Goal: Task Accomplishment & Management: Complete application form

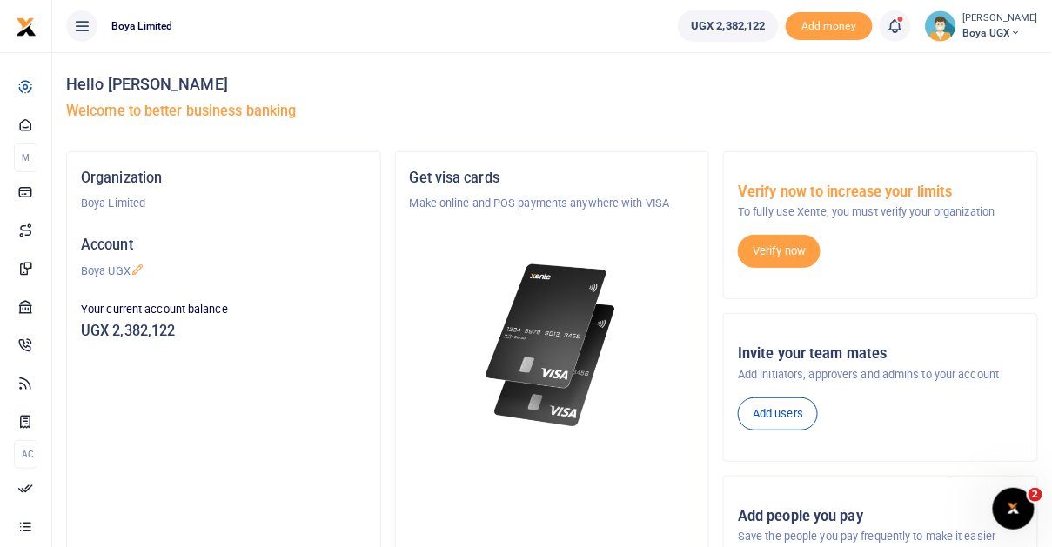
click at [1010, 31] on span "Boya UGX" at bounding box center [1000, 33] width 75 height 16
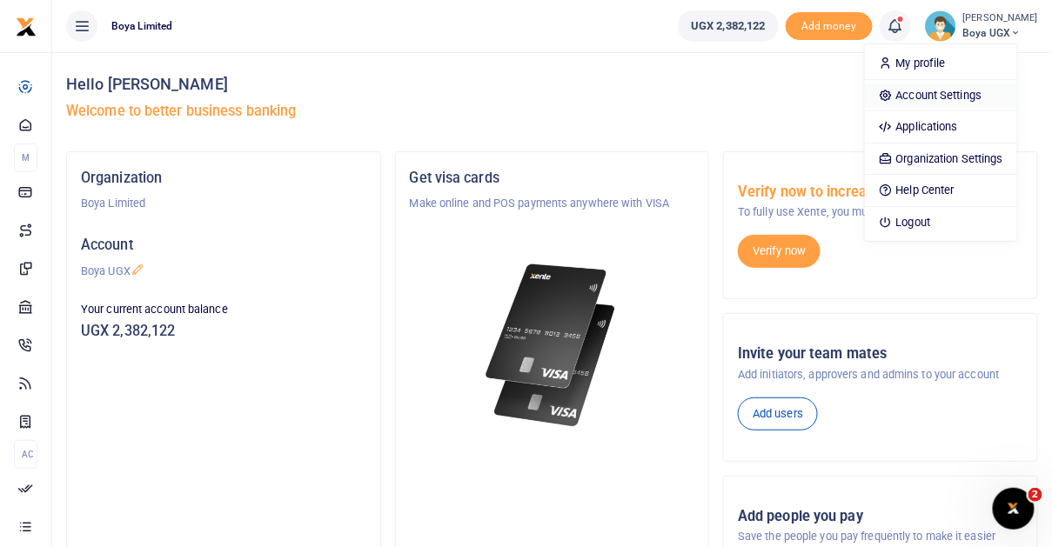
click at [969, 95] on link "Account Settings" at bounding box center [941, 96] width 152 height 24
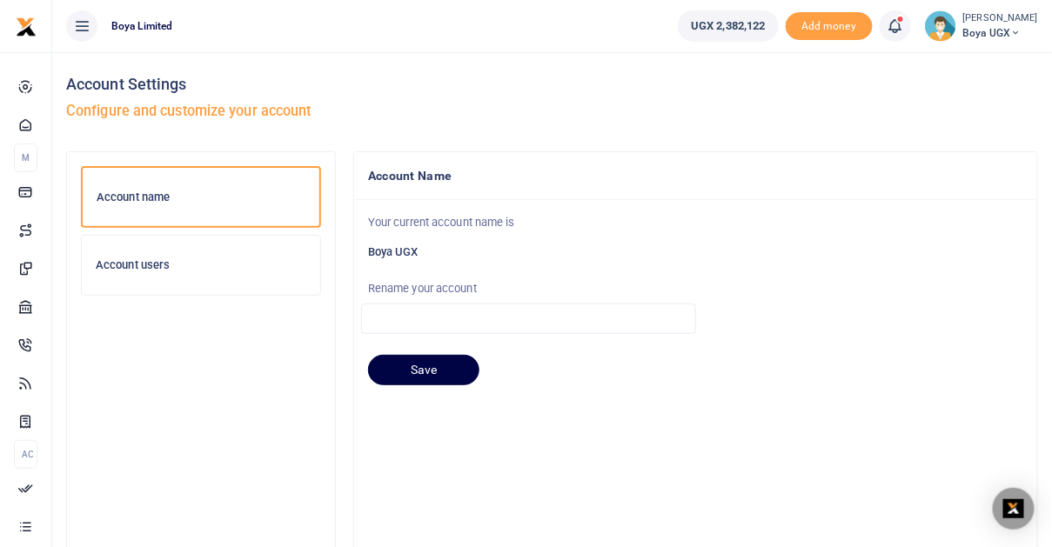
click at [169, 288] on div at bounding box center [526, 273] width 1052 height 547
click at [161, 267] on h6 "Account users" at bounding box center [201, 265] width 211 height 14
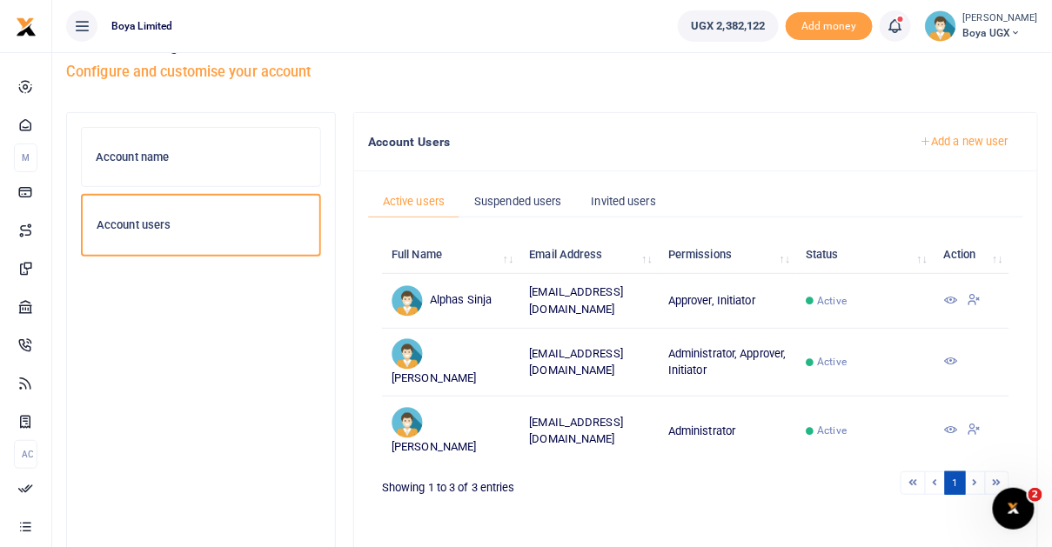
scroll to position [48, 0]
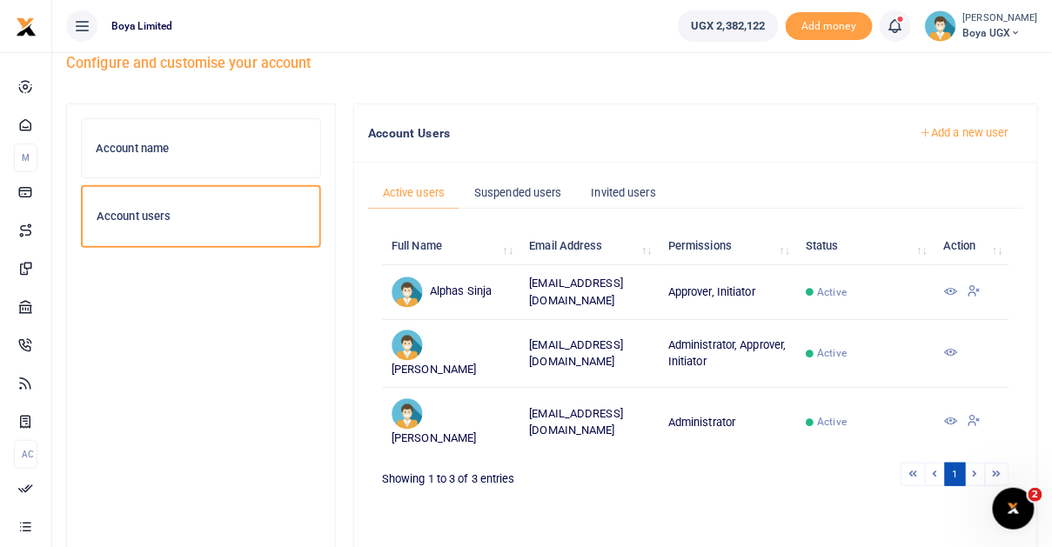
click at [963, 131] on link "Add a new user" at bounding box center [964, 133] width 118 height 30
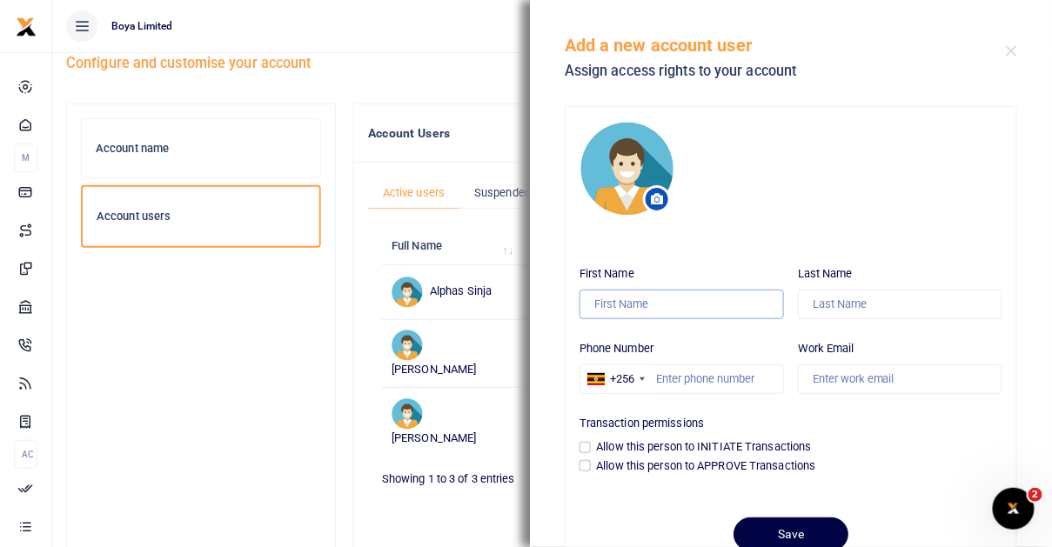
click at [639, 313] on input "First Name" at bounding box center [682, 305] width 205 height 30
click at [850, 308] on input "Last Name" at bounding box center [900, 305] width 205 height 30
click at [698, 306] on input "Maryann" at bounding box center [682, 305] width 205 height 30
type input "Grace"
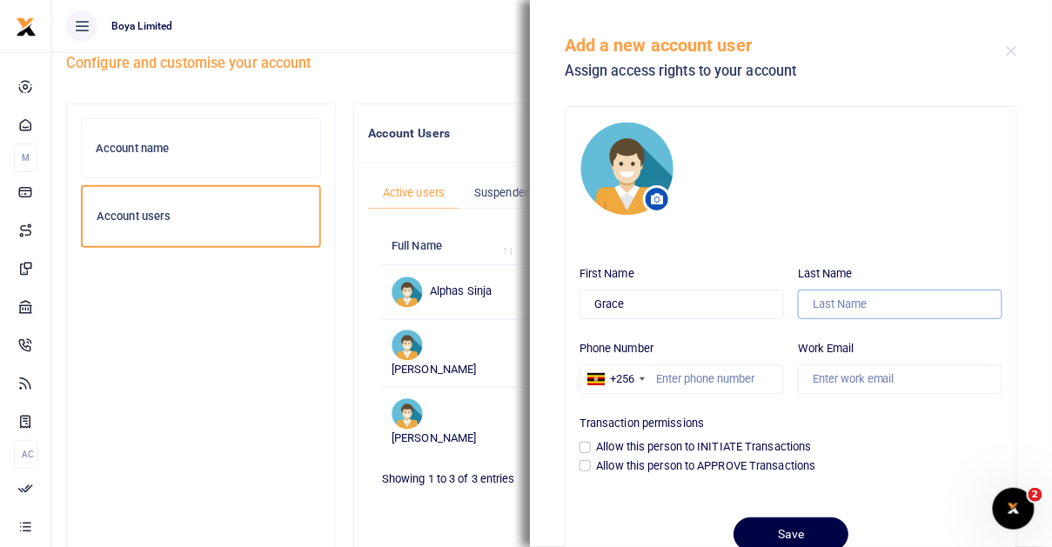
click at [838, 303] on input "Last Name" at bounding box center [900, 305] width 205 height 30
type input "M"
click at [620, 374] on div "+256" at bounding box center [622, 379] width 24 height 17
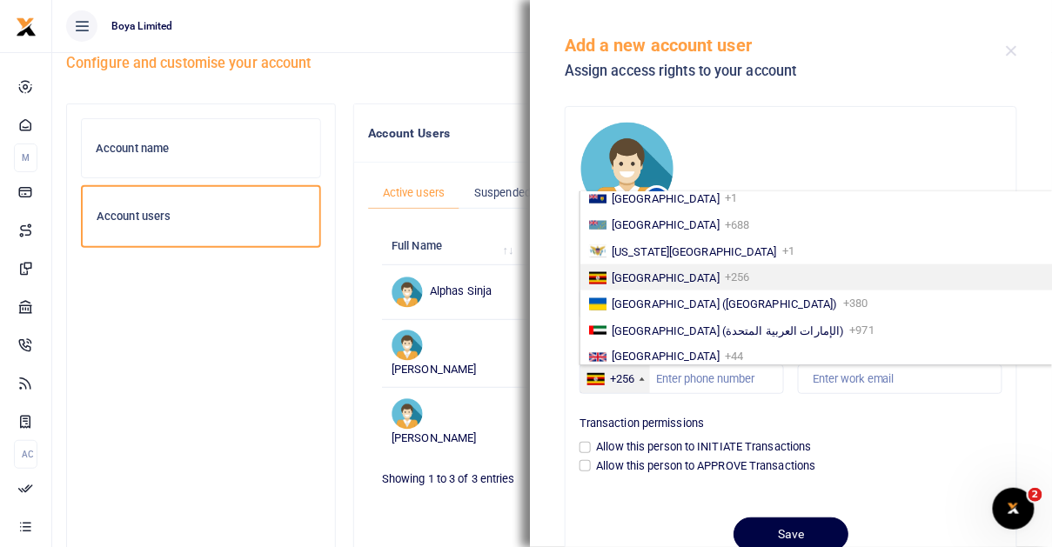
scroll to position [2917, 0]
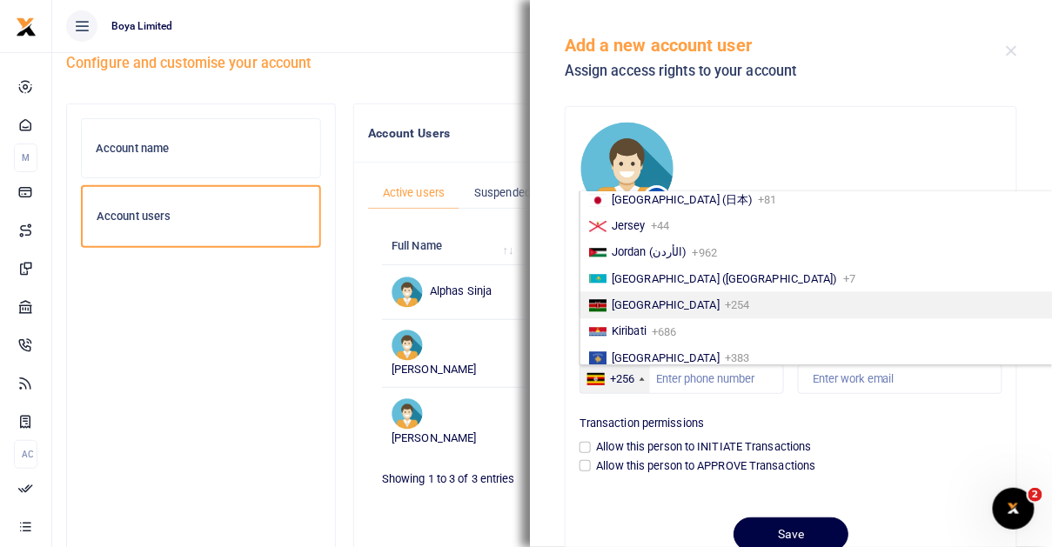
click at [725, 300] on span "+254" at bounding box center [737, 305] width 24 height 13
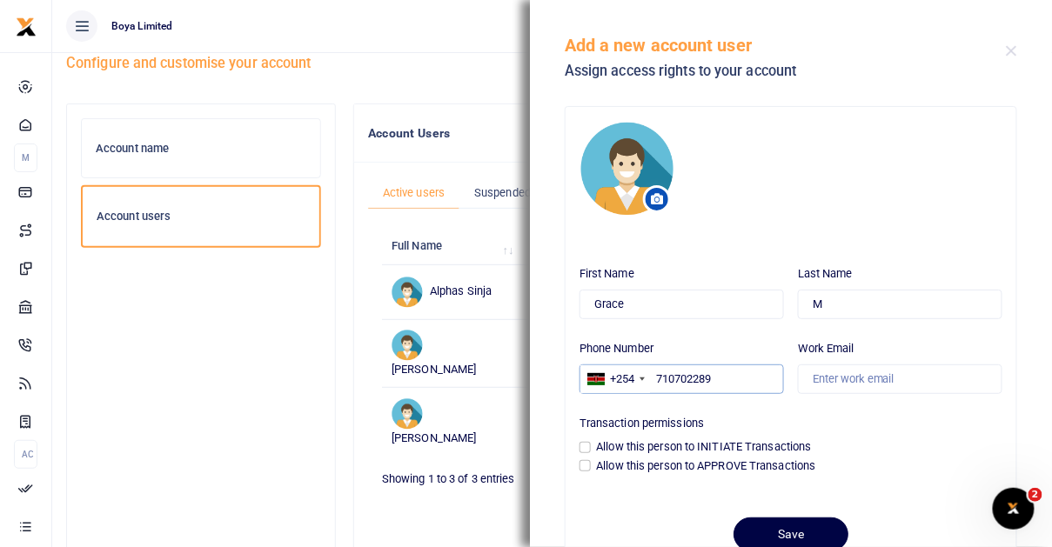
type input "710702289"
click at [861, 370] on input "Work Email" at bounding box center [900, 380] width 205 height 30
type input "rob@boyahq"
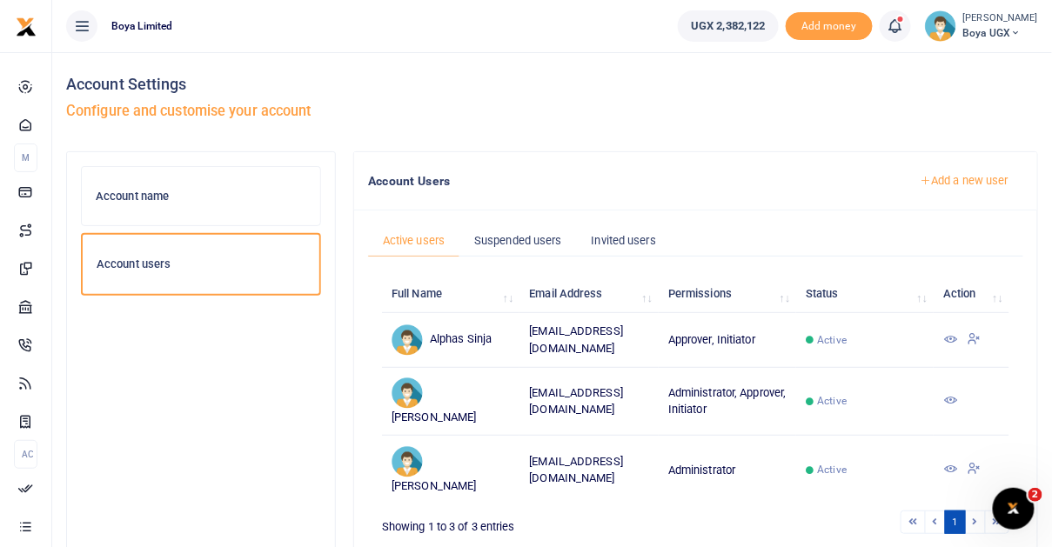
click at [974, 179] on link "Add a new user" at bounding box center [964, 181] width 118 height 30
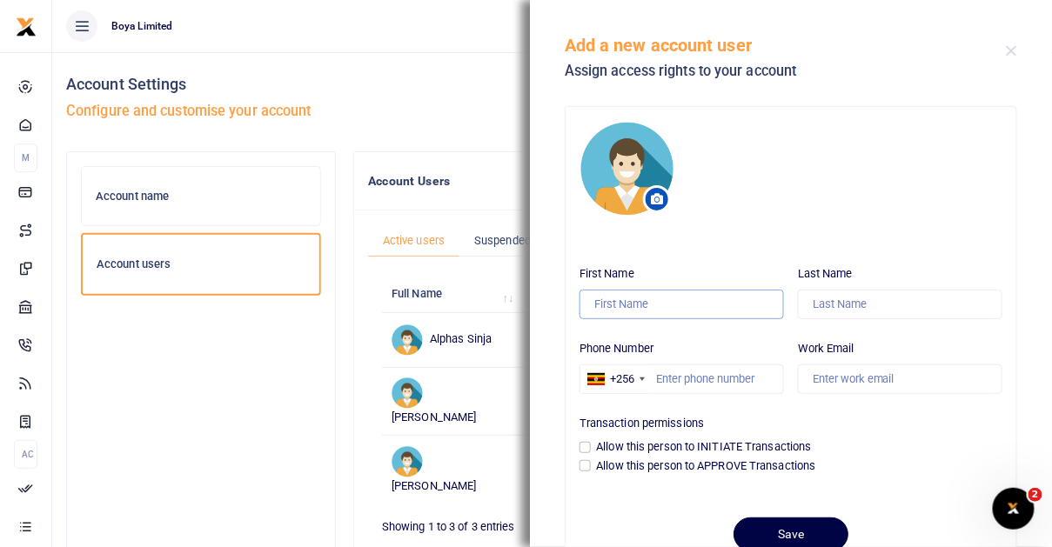
click at [661, 316] on input "First Name" at bounding box center [682, 305] width 205 height 30
type input "Grace"
click at [865, 316] on input "Last Name" at bounding box center [900, 305] width 205 height 30
type input "M"
click at [831, 375] on input "Work Email" at bounding box center [900, 380] width 205 height 30
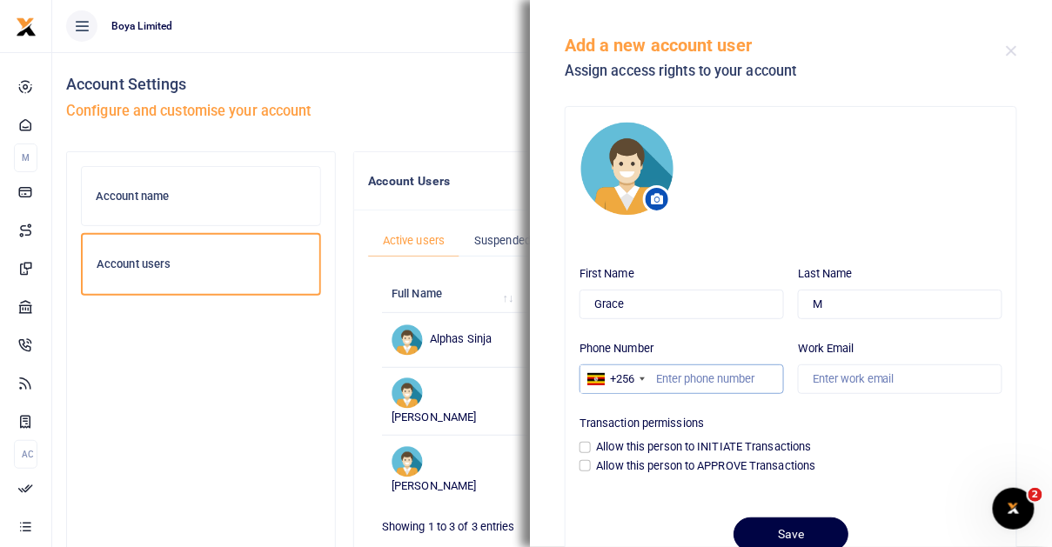
click at [731, 392] on input "Phone Number" at bounding box center [682, 380] width 205 height 30
click at [645, 379] on div at bounding box center [642, 379] width 5 height 3
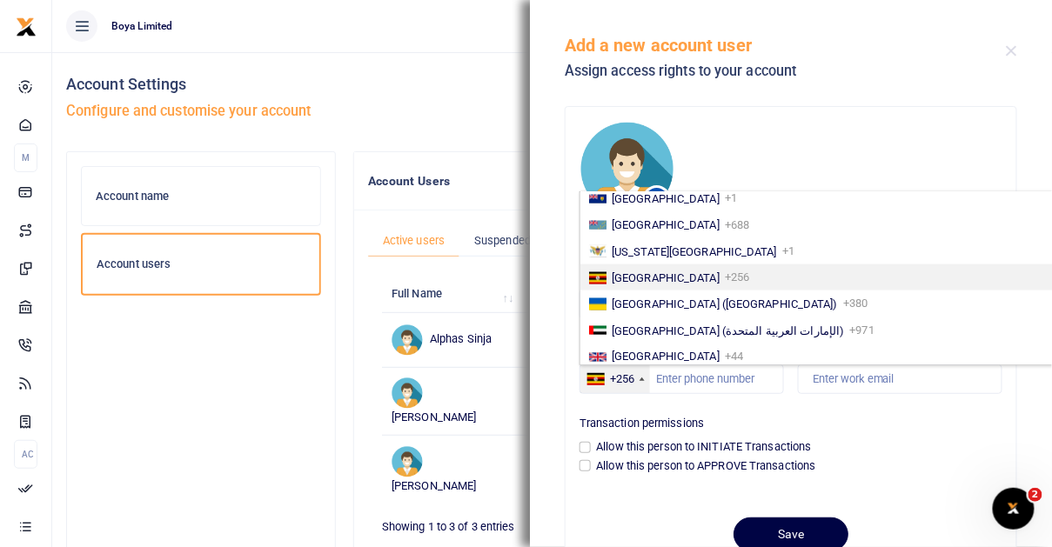
scroll to position [2917, 0]
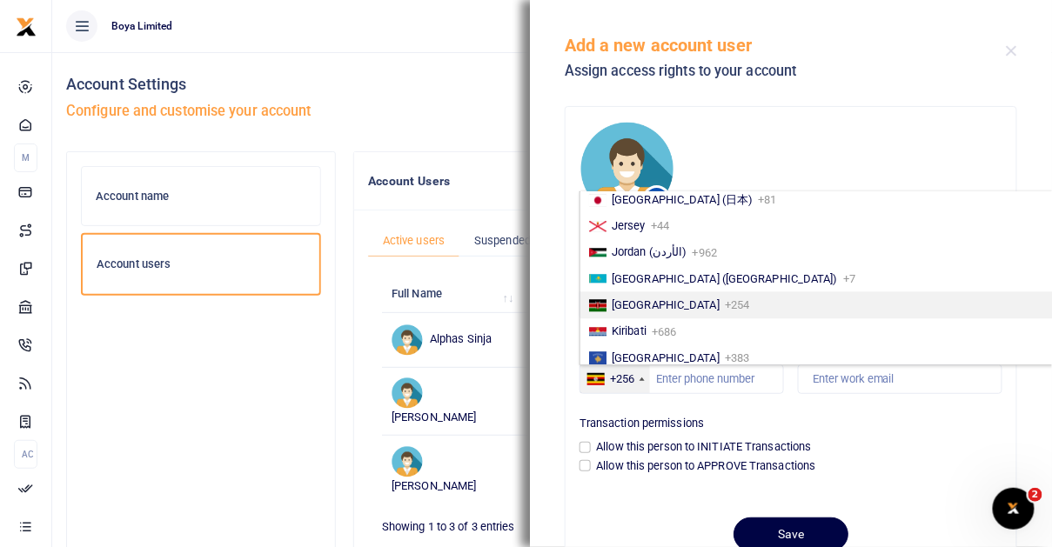
click at [725, 299] on span "+254" at bounding box center [737, 305] width 24 height 13
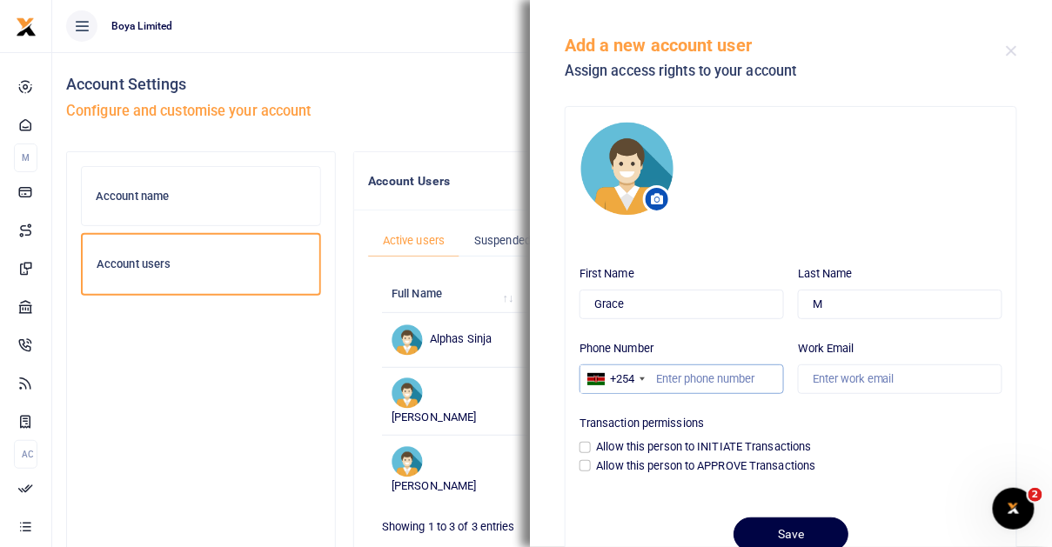
paste input "cbp*dhg7DHW-fbf3adb"
type input "cbp*dhg7DHW-fbf3adb"
click at [839, 379] on input "Work Email" at bounding box center [900, 380] width 205 height 30
type input "r"
type input "grace@boyahq.com"
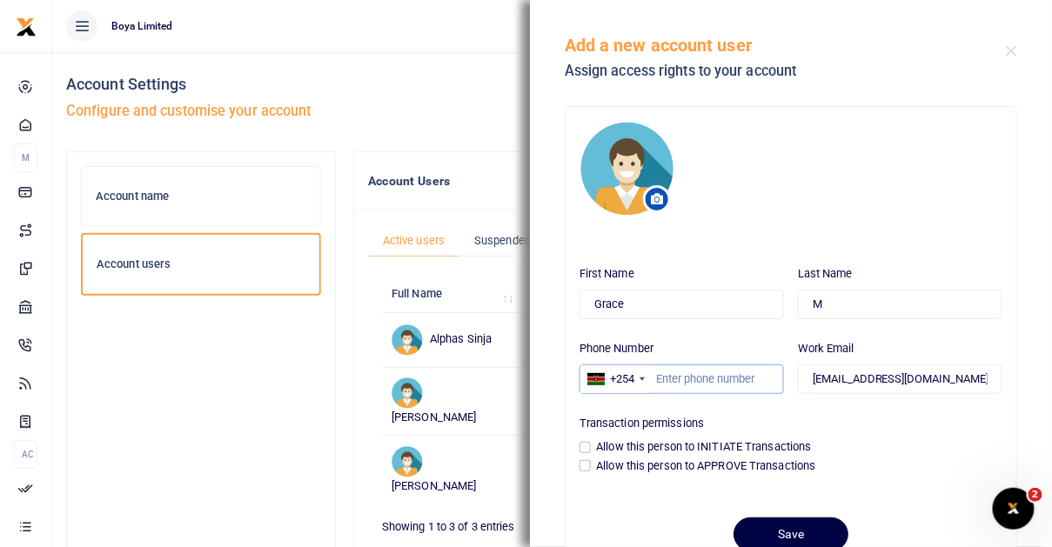
click at [675, 385] on input "Phone Number" at bounding box center [682, 380] width 205 height 30
paste input "0710800015"
click at [666, 379] on input "0710800015" at bounding box center [682, 380] width 205 height 30
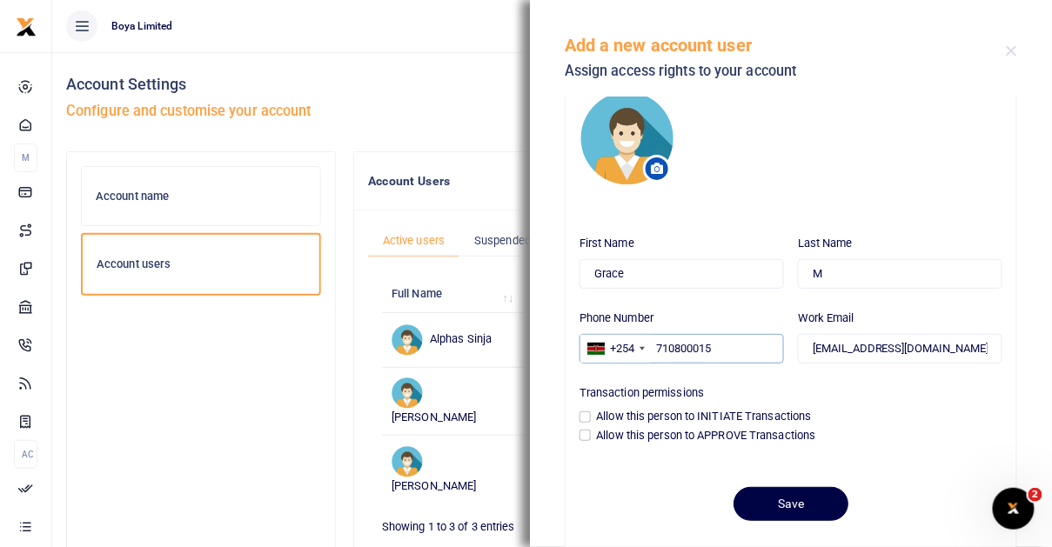
scroll to position [37, 0]
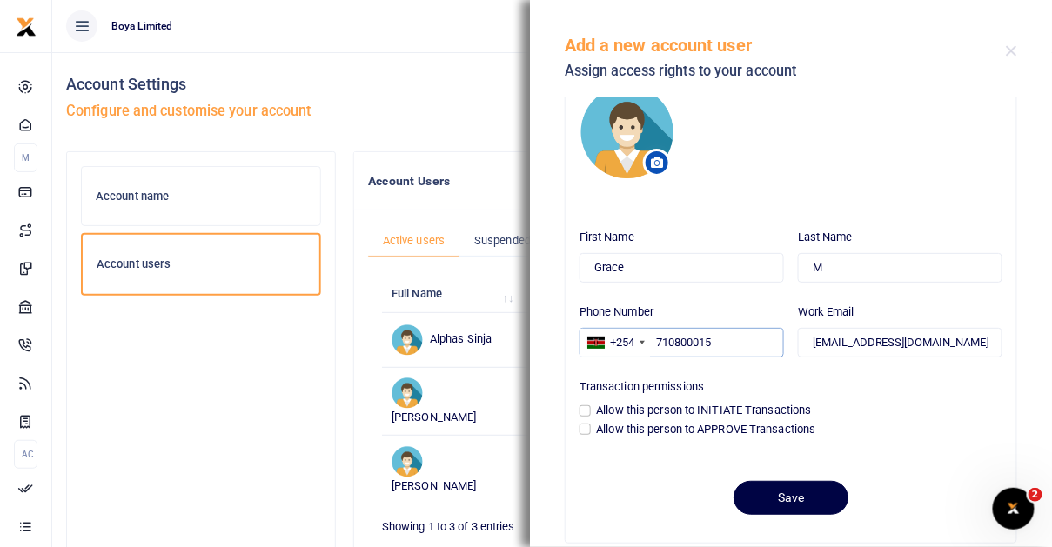
type input "710800015"
click at [588, 410] on input "Allow this person to INITIATE Transactions" at bounding box center [585, 411] width 11 height 11
checkbox input "true"
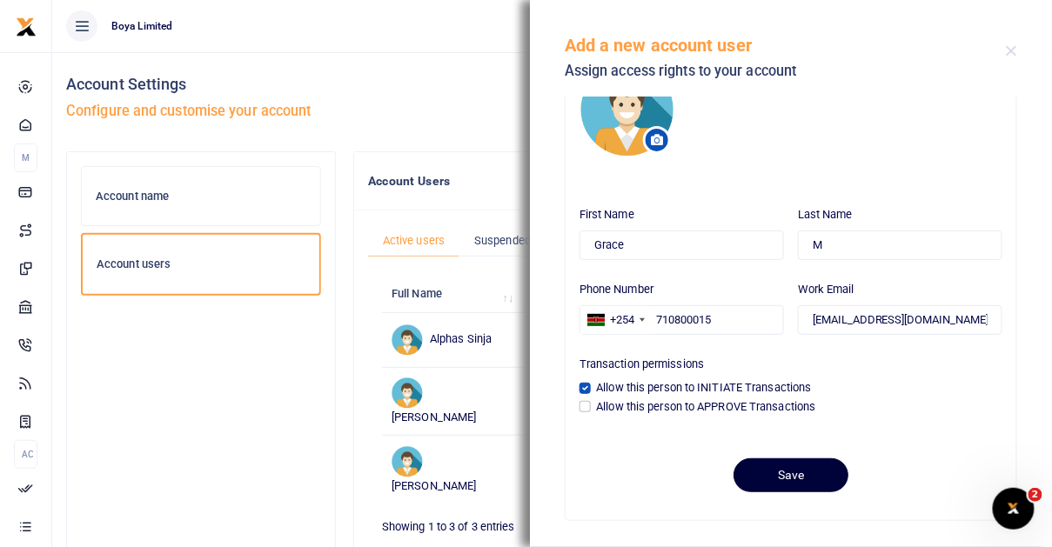
click at [790, 484] on button "Save" at bounding box center [791, 476] width 115 height 34
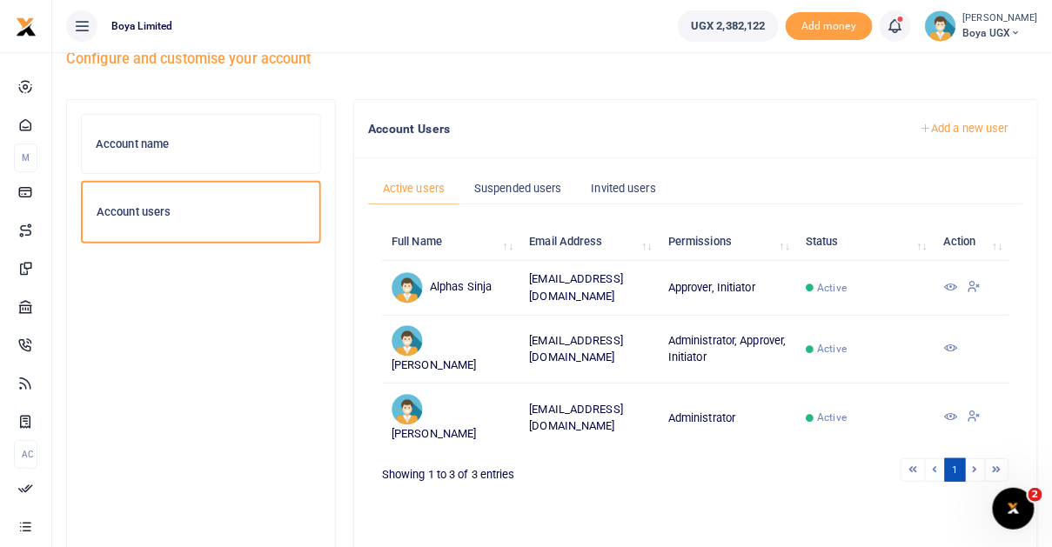
scroll to position [45, 0]
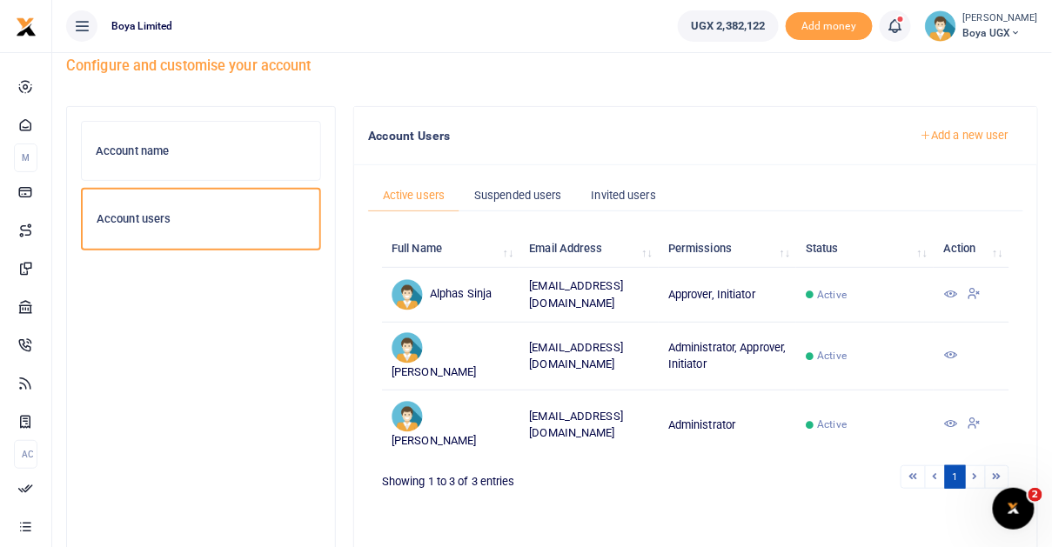
click at [962, 136] on link "Add a new user" at bounding box center [964, 136] width 118 height 30
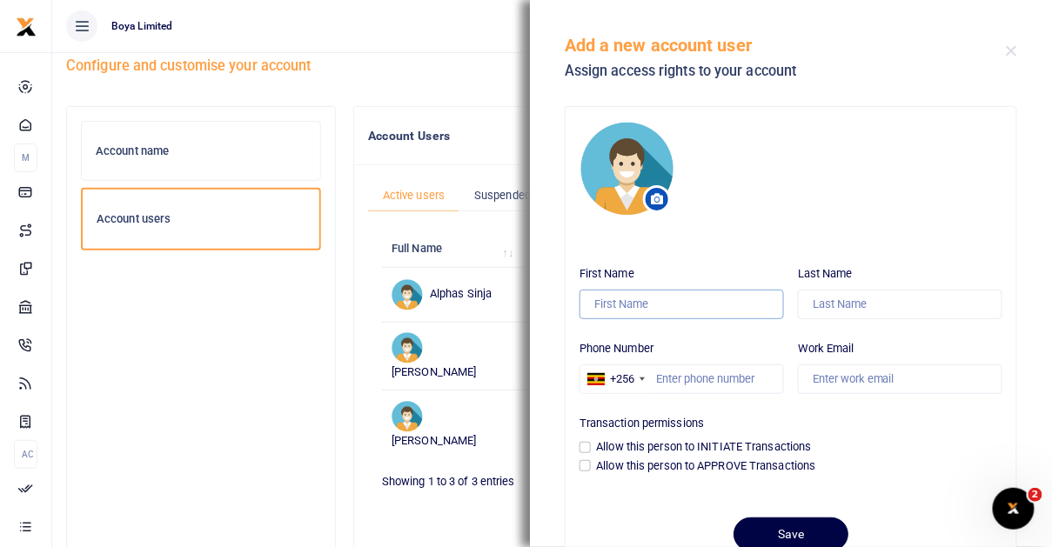
click at [635, 318] on input "First Name" at bounding box center [682, 305] width 205 height 30
type input "[PERSON_NAME]"
click at [829, 309] on input "Last Name" at bounding box center [900, 305] width 205 height 30
type input "M"
click at [725, 377] on input "Phone Number" at bounding box center [682, 380] width 205 height 30
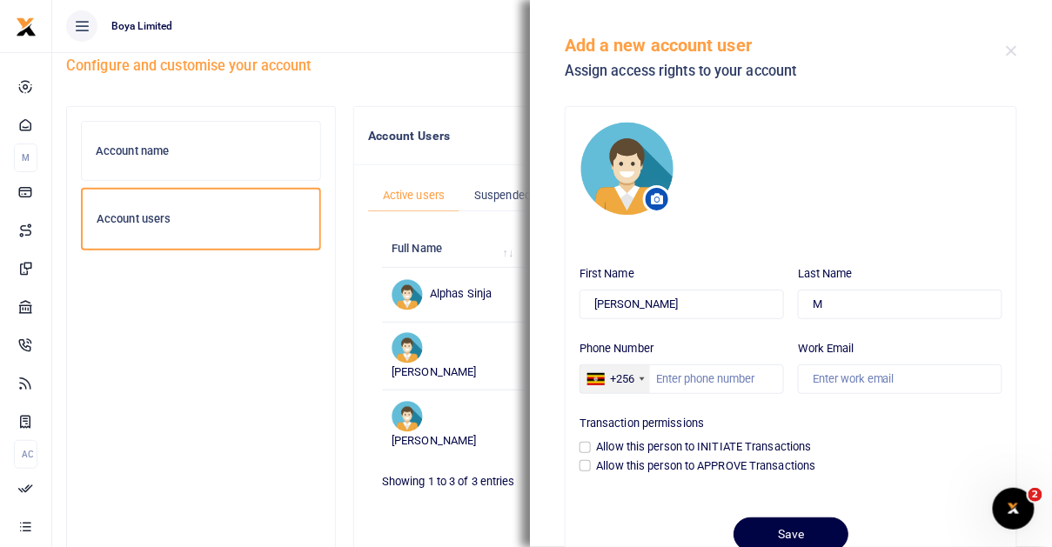
click at [607, 380] on div "+256" at bounding box center [615, 380] width 70 height 28
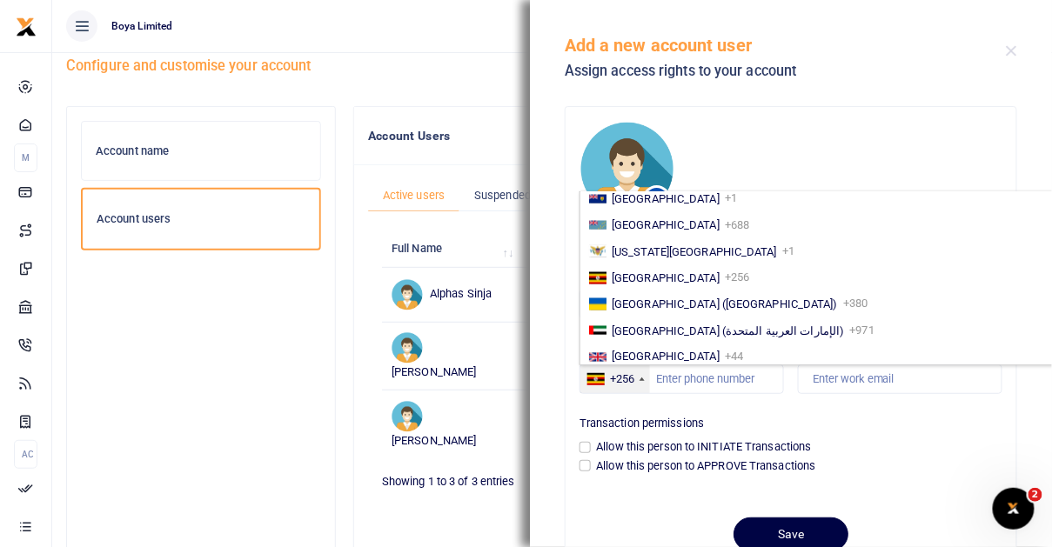
scroll to position [2917, 0]
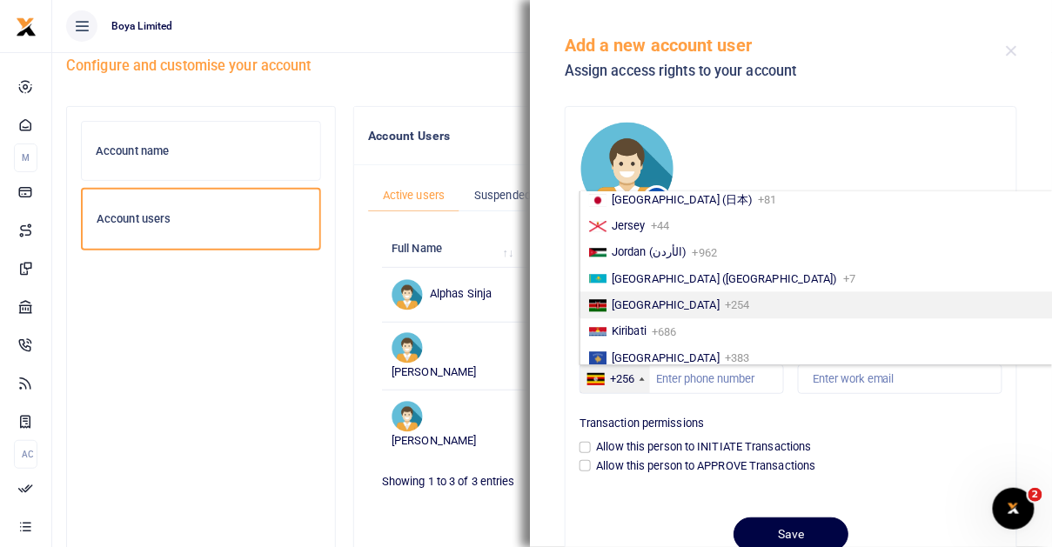
click at [634, 314] on li "[GEOGRAPHIC_DATA] +254" at bounding box center [818, 305] width 476 height 26
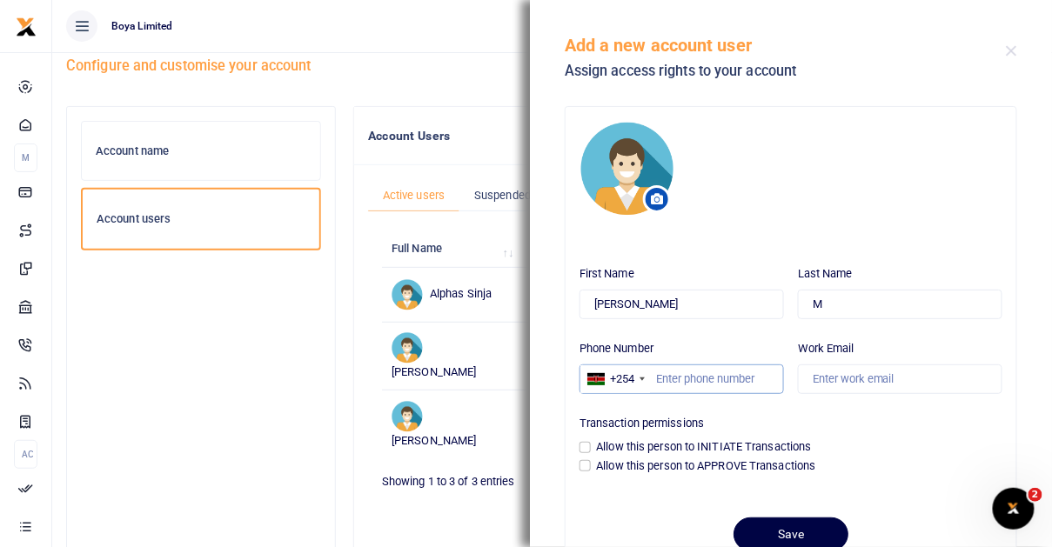
paste input "0114583812"
click at [662, 379] on input "0114583812" at bounding box center [682, 380] width 205 height 30
type input "114583812"
click at [835, 379] on input "Work Email" at bounding box center [900, 380] width 205 height 30
type input "maryann@boyahq.com"
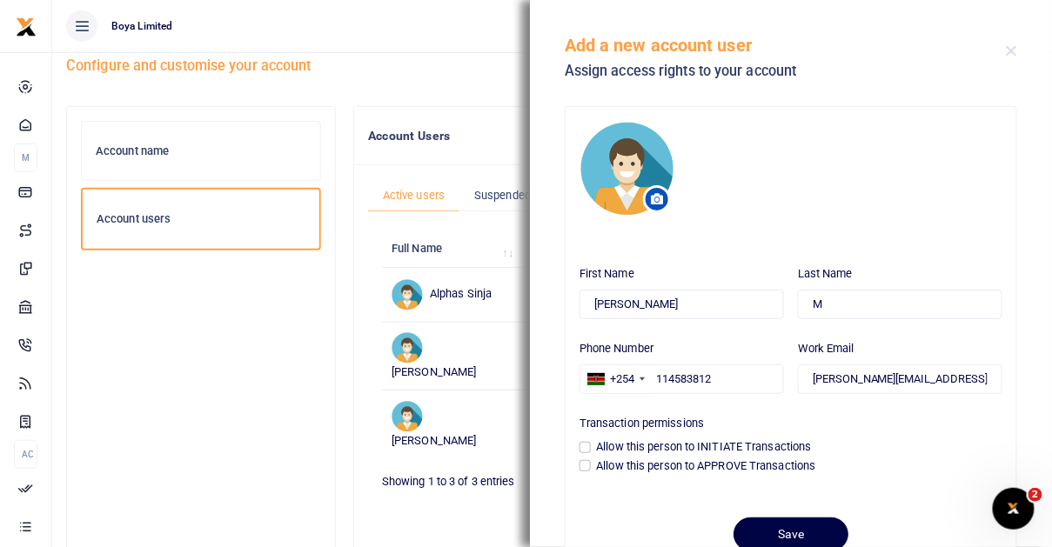
click at [715, 442] on label "Allow this person to INITIATE Transactions" at bounding box center [704, 447] width 215 height 17
click at [591, 442] on input "Allow this person to INITIATE Transactions" at bounding box center [585, 447] width 11 height 11
checkbox input "true"
click at [758, 524] on button "Save" at bounding box center [791, 535] width 115 height 34
